Goal: Task Accomplishment & Management: Complete application form

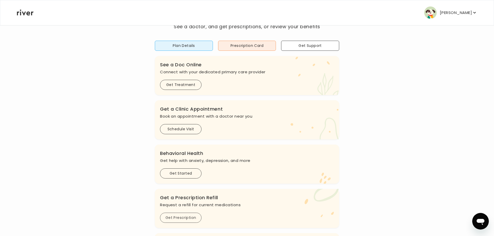
scroll to position [137, 0]
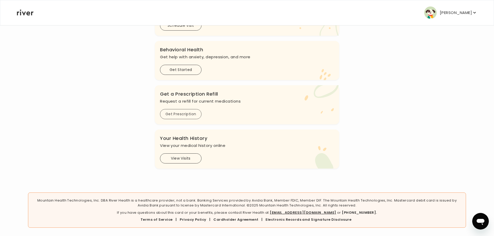
click at [181, 113] on button "Get Prescription" at bounding box center [180, 114] width 41 height 10
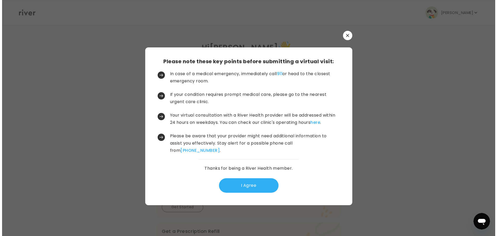
scroll to position [0, 0]
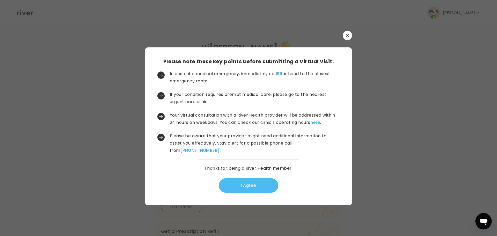
click at [243, 189] on button "I Agree" at bounding box center [249, 185] width 60 height 15
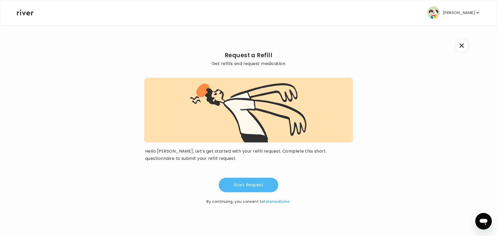
click at [257, 182] on button "Start Request" at bounding box center [249, 185] width 60 height 15
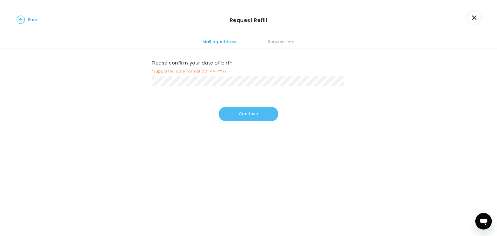
drag, startPoint x: 235, startPoint y: 106, endPoint x: 239, endPoint y: 109, distance: 4.5
click at [235, 107] on div "Please confirm your date of birth. *Supported date format DD-MM-YYYY. Continue" at bounding box center [249, 84] width 194 height 73
click at [241, 112] on button "Continue" at bounding box center [249, 114] width 60 height 15
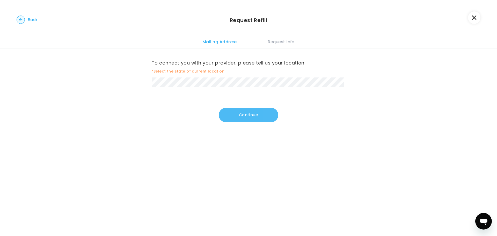
click at [243, 120] on button "Continue" at bounding box center [249, 115] width 60 height 15
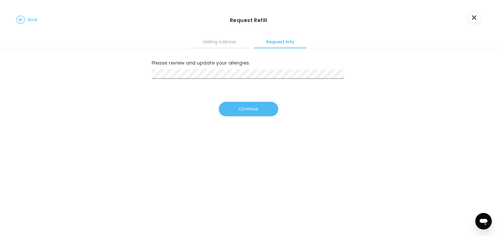
click at [270, 106] on button "Continue" at bounding box center [249, 109] width 60 height 15
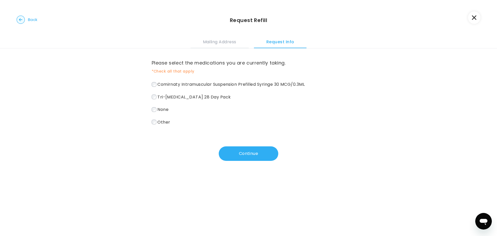
click at [156, 98] on label "Tri-[MEDICAL_DATA] 28 Day Pack" at bounding box center [249, 97] width 194 height 8
click at [243, 155] on button "Continue" at bounding box center [249, 153] width 60 height 15
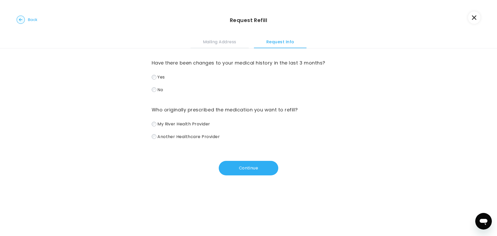
click at [155, 138] on label "Another Healthcare Provider" at bounding box center [249, 137] width 194 height 8
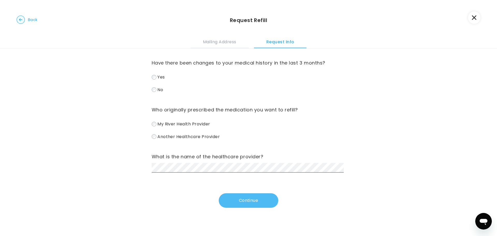
click at [259, 200] on button "Continue" at bounding box center [249, 200] width 60 height 15
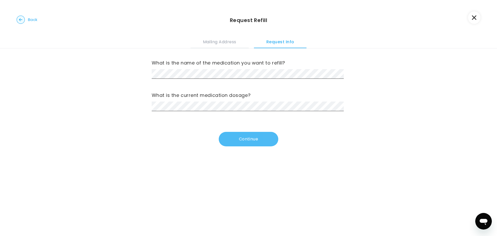
click at [240, 140] on button "Continue" at bounding box center [249, 139] width 60 height 15
click at [242, 136] on button "Continue" at bounding box center [249, 139] width 60 height 15
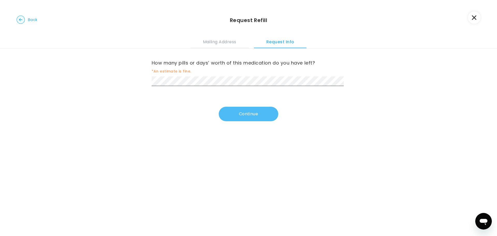
click at [257, 110] on button "Continue" at bounding box center [249, 114] width 60 height 15
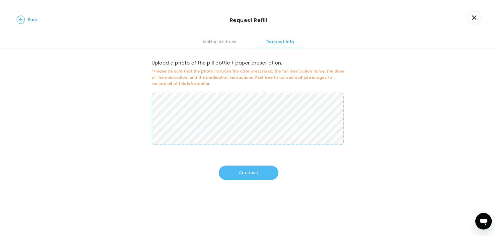
click at [264, 169] on button "Continue" at bounding box center [249, 173] width 60 height 15
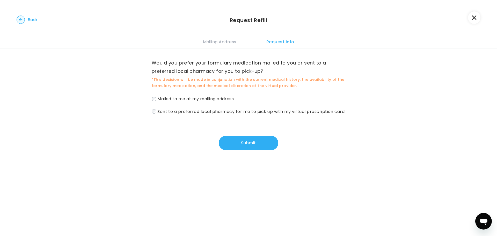
click at [171, 111] on span "Sent to a preferred local pharmacy for me to pick up with my virtual prescripti…" at bounding box center [251, 111] width 187 height 6
click at [259, 149] on button "Submit" at bounding box center [249, 143] width 60 height 15
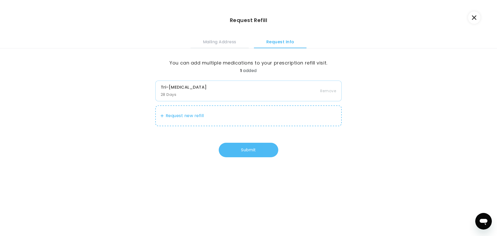
click at [252, 149] on button "Submit" at bounding box center [249, 150] width 60 height 15
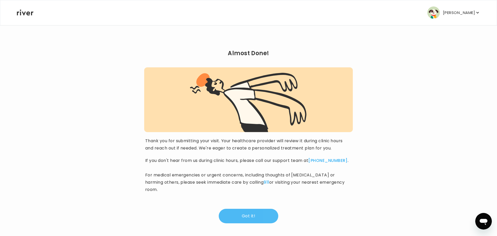
click at [233, 210] on button "Got it!" at bounding box center [249, 216] width 60 height 15
